Goal: Information Seeking & Learning: Check status

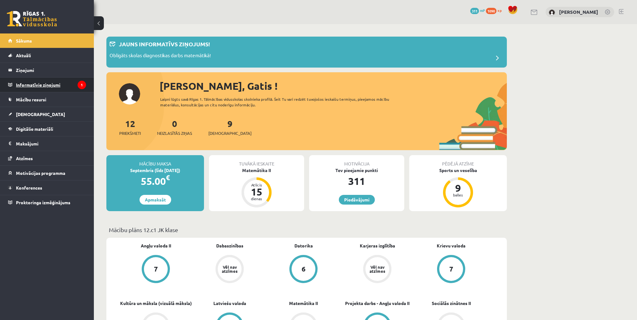
click at [48, 88] on legend "Informatīvie ziņojumi 1" at bounding box center [51, 85] width 70 height 14
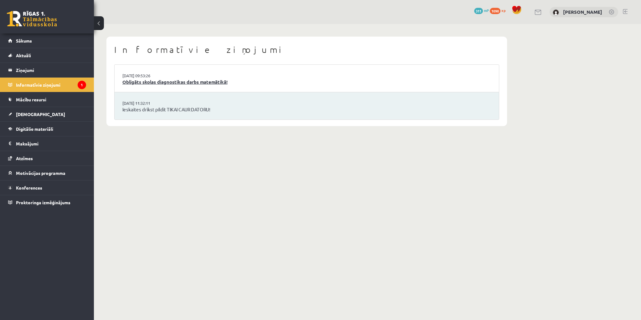
click at [136, 83] on link "Obligāts skolas diagnostikas darbs matemātikā!" at bounding box center [306, 82] width 369 height 7
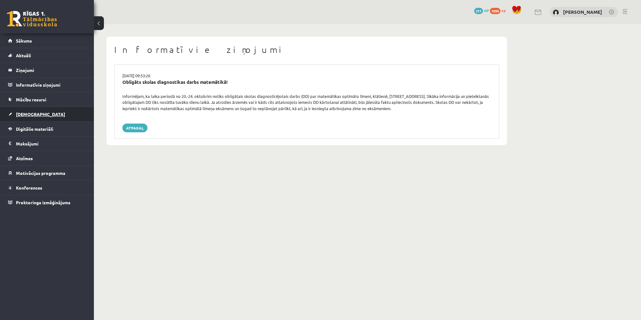
click at [25, 114] on span "[DEMOGRAPHIC_DATA]" at bounding box center [40, 114] width 49 height 6
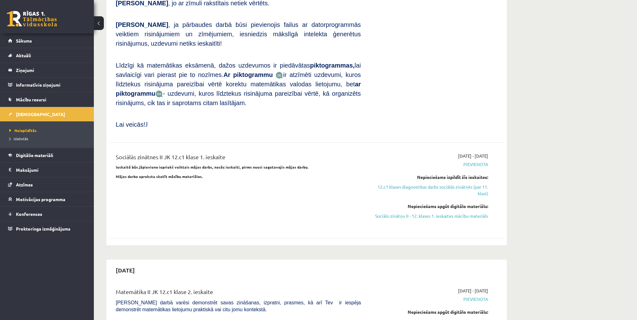
scroll to position [476, 0]
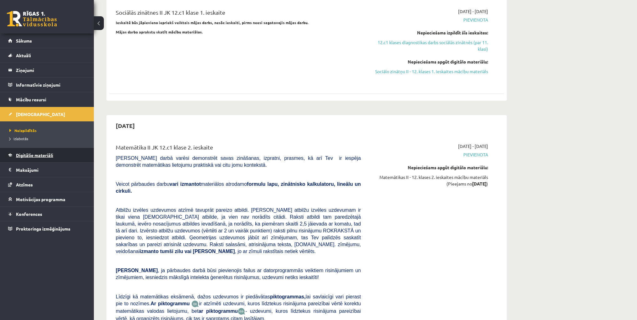
click at [26, 157] on link "Digitālie materiāli" at bounding box center [47, 155] width 78 height 14
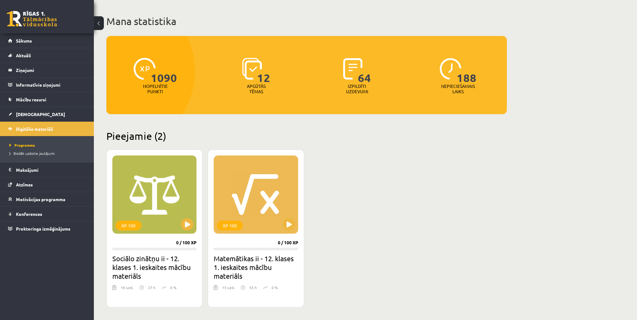
scroll to position [75, 0]
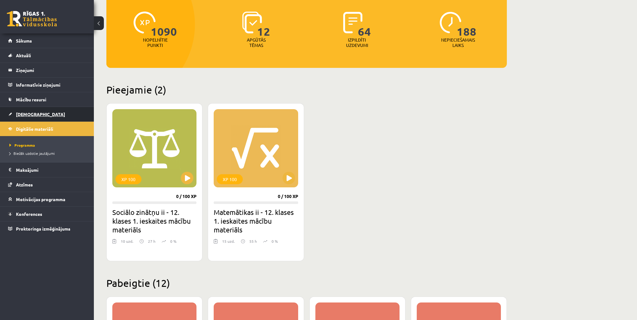
click at [21, 114] on span "[DEMOGRAPHIC_DATA]" at bounding box center [40, 114] width 49 height 6
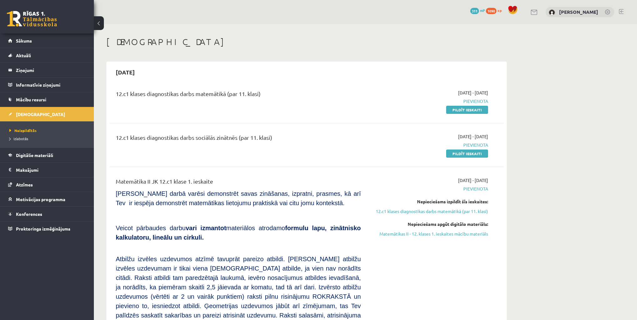
click at [376, 138] on div "2025-09-16 - 2025-09-30 Pievienota Pildīt ieskaiti" at bounding box center [428, 144] width 127 height 23
click at [19, 40] on span "Sākums" at bounding box center [24, 41] width 16 height 6
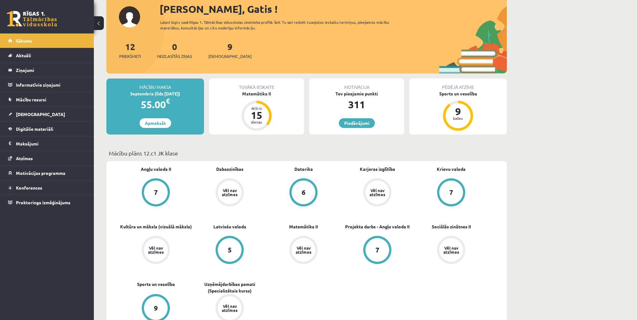
scroll to position [50, 0]
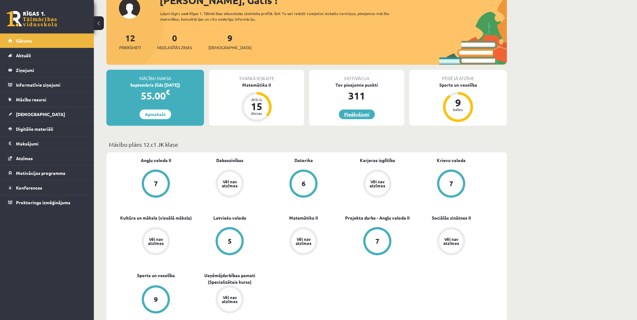
click at [357, 114] on link "Piedāvājumi" at bounding box center [357, 114] width 36 height 10
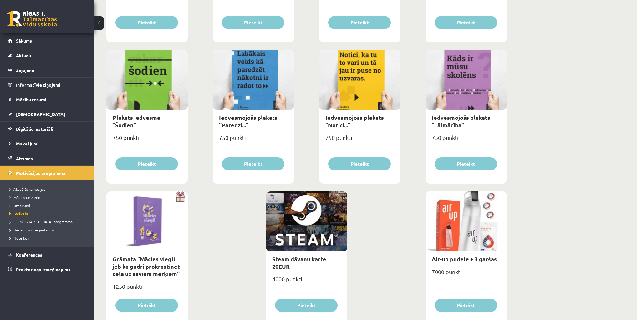
scroll to position [641, 0]
